Goal: Task Accomplishment & Management: Complete application form

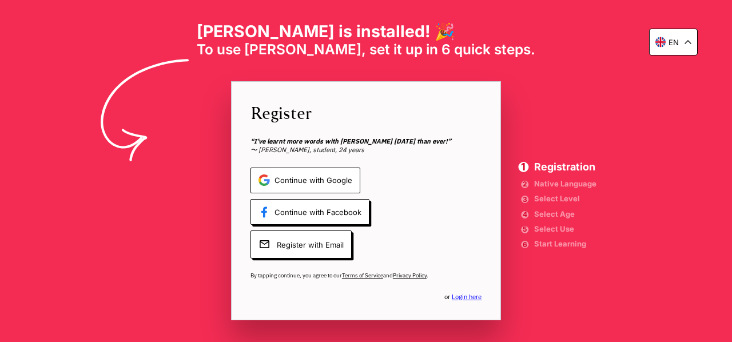
click at [344, 172] on span "Continue with Google" at bounding box center [305, 180] width 110 height 26
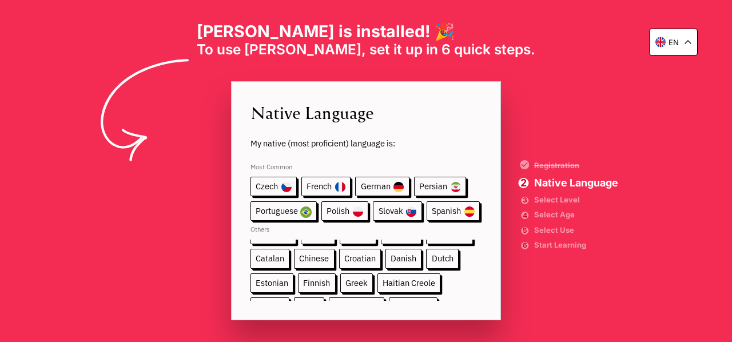
scroll to position [38, 0]
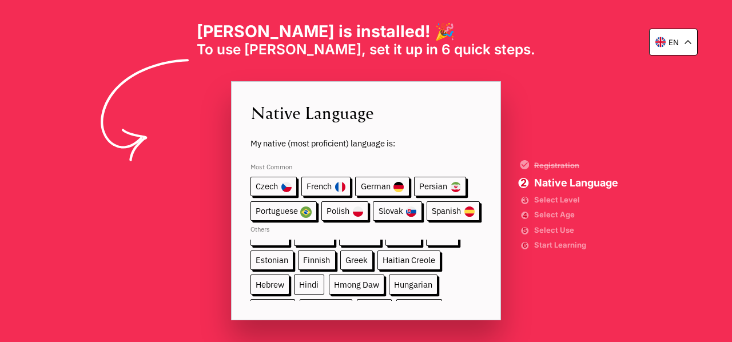
click at [309, 277] on span "Hindi" at bounding box center [309, 284] width 30 height 20
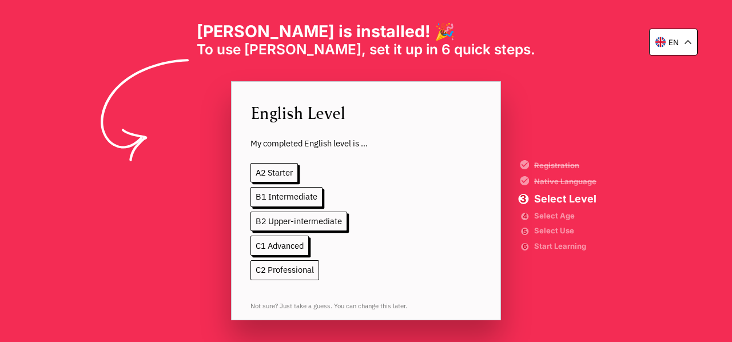
click at [279, 261] on span "C2 Professional" at bounding box center [284, 270] width 69 height 20
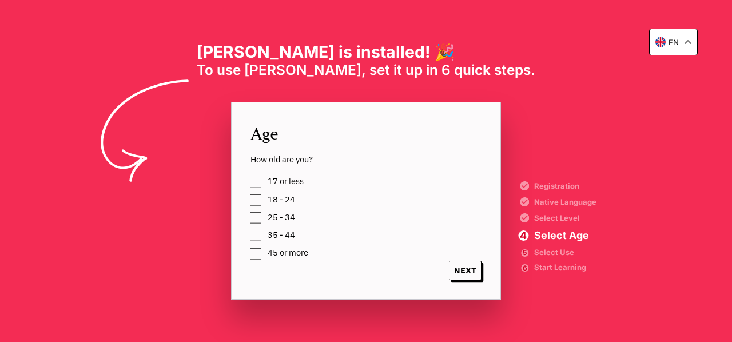
click at [268, 180] on span "17 or less" at bounding box center [286, 181] width 36 height 9
click at [465, 262] on span "NEXT" at bounding box center [465, 271] width 33 height 20
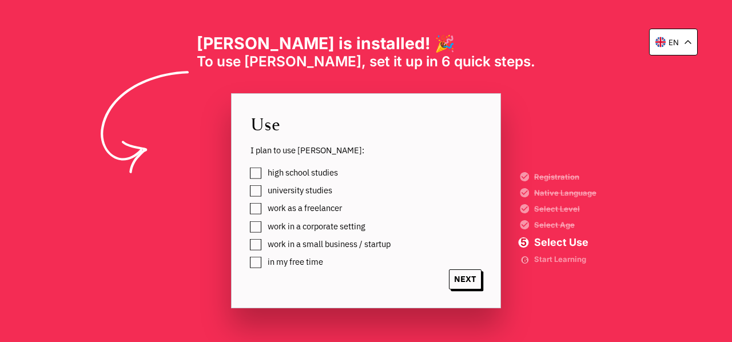
click at [311, 168] on span "high school studies" at bounding box center [303, 172] width 70 height 9
click at [317, 190] on span "university studies" at bounding box center [300, 190] width 65 height 9
click at [458, 285] on span "NEXT" at bounding box center [465, 279] width 33 height 20
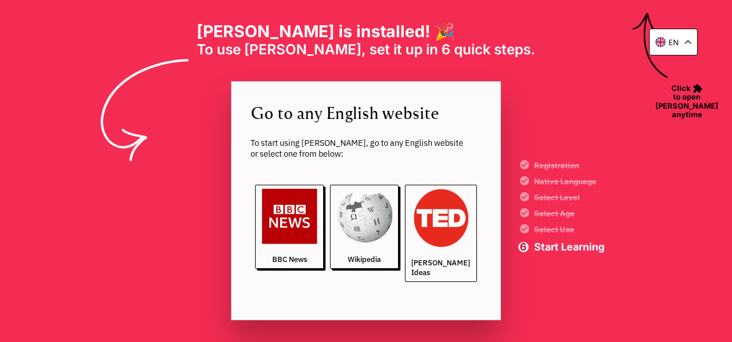
click at [420, 235] on img at bounding box center [440, 218] width 59 height 59
